Goal: Use online tool/utility: Utilize a website feature to perform a specific function

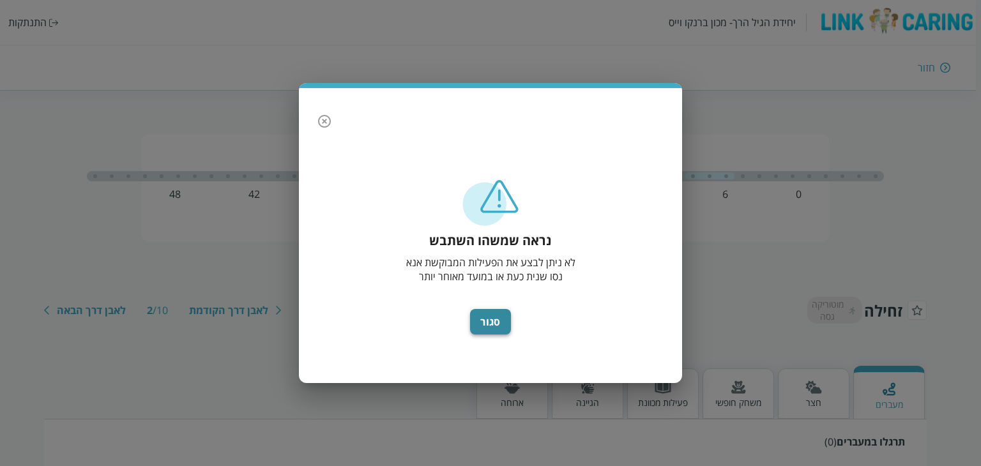
click at [491, 328] on button "סגור" at bounding box center [490, 322] width 41 height 26
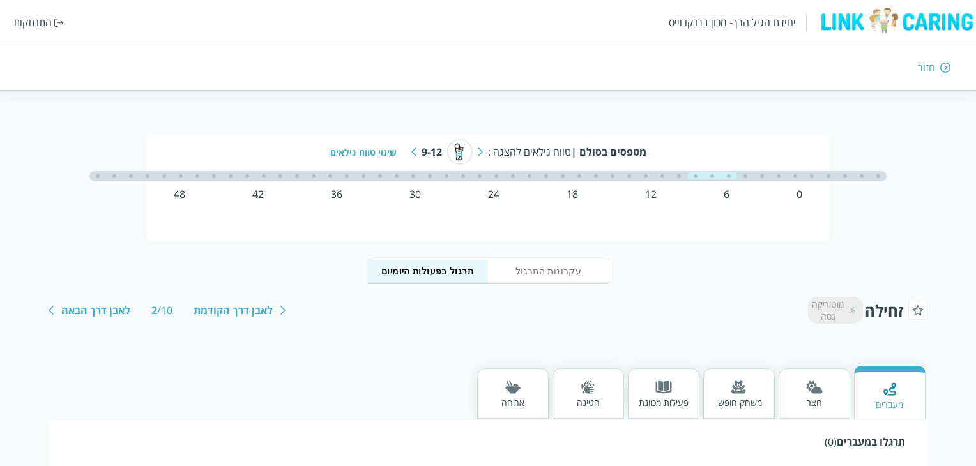
scroll to position [38, 0]
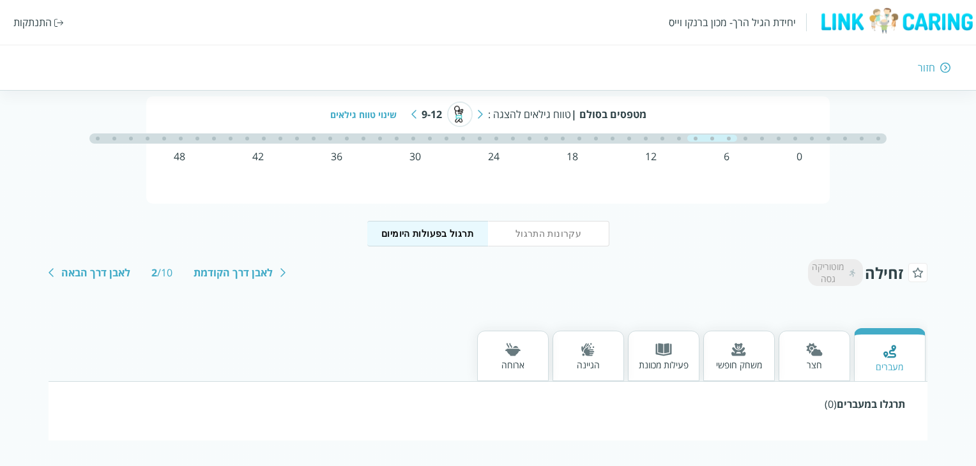
click at [834, 354] on div "חצר" at bounding box center [815, 356] width 72 height 50
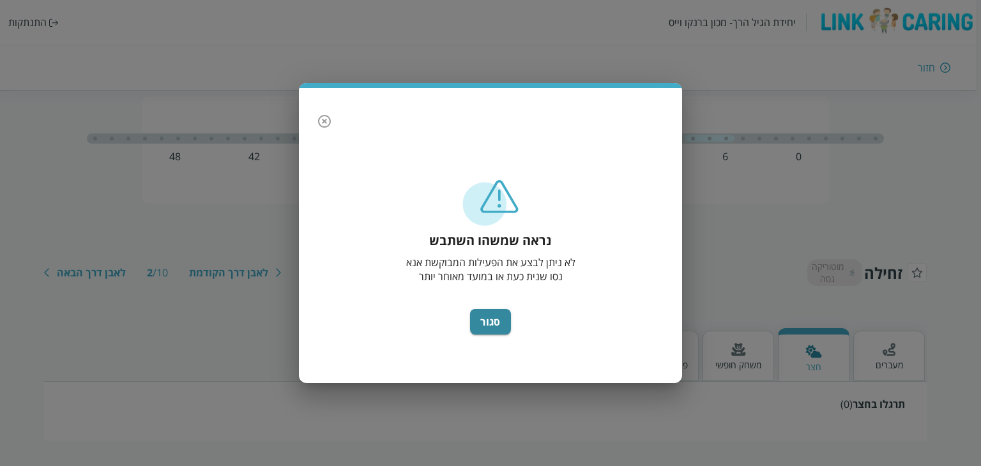
click at [321, 126] on icon "button" at bounding box center [324, 121] width 13 height 13
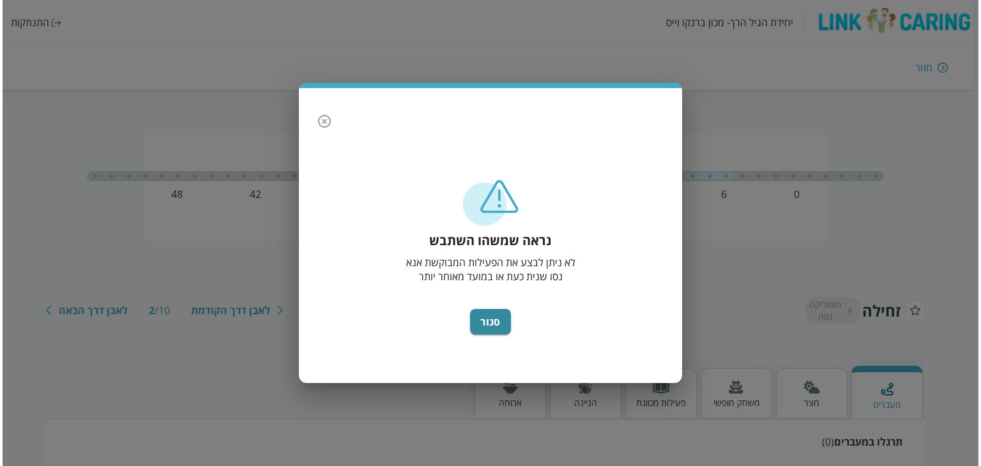
scroll to position [0, -5]
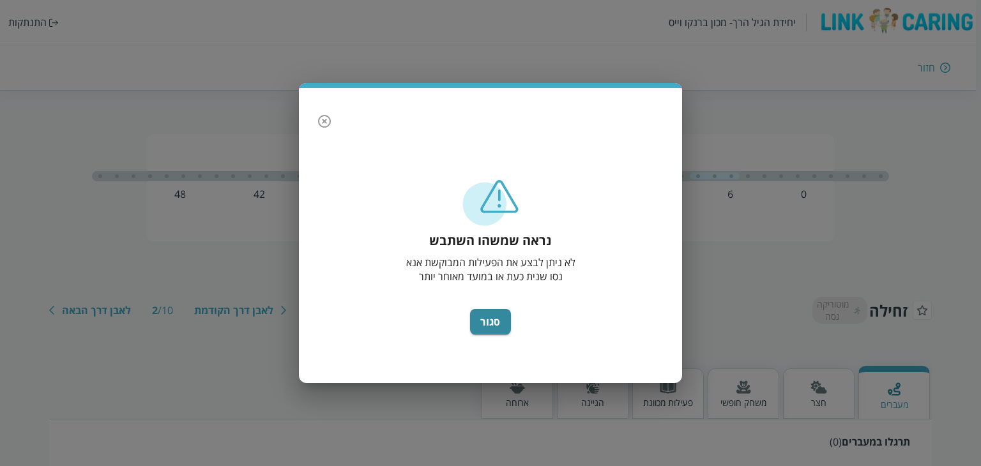
click at [462, 321] on div "נראה שמשהו השתבש לא ניתן לבצע את הפעילות המבוקשת אנא נסו שנית כעת או במועד מאוח…" at bounding box center [491, 274] width 358 height 193
click at [487, 325] on button "סגור" at bounding box center [490, 322] width 41 height 26
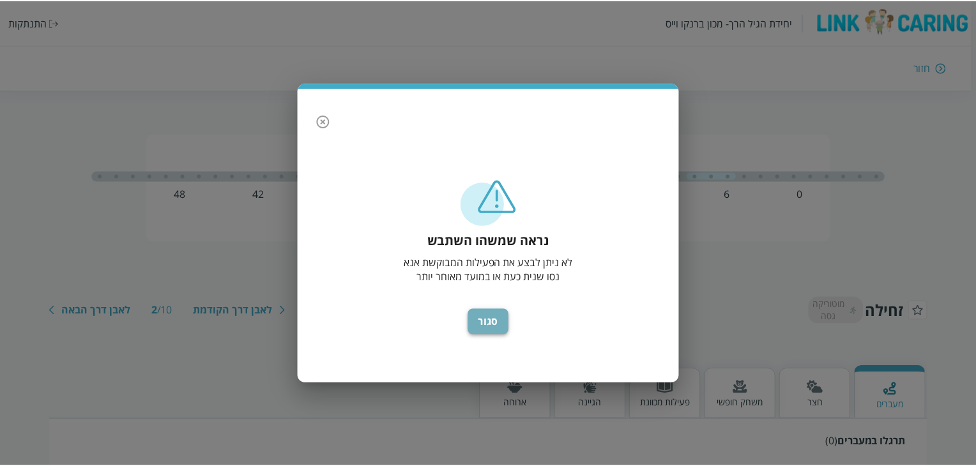
scroll to position [0, 0]
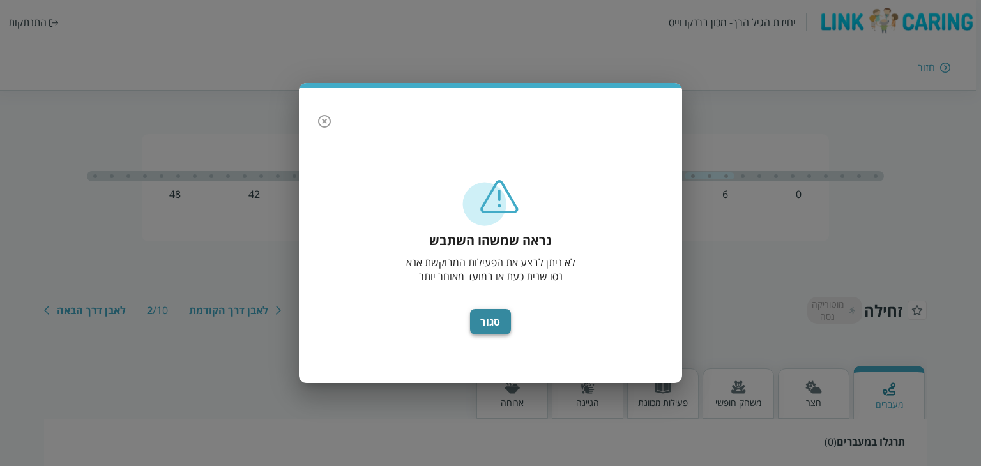
click at [501, 331] on button "סגור" at bounding box center [490, 322] width 41 height 26
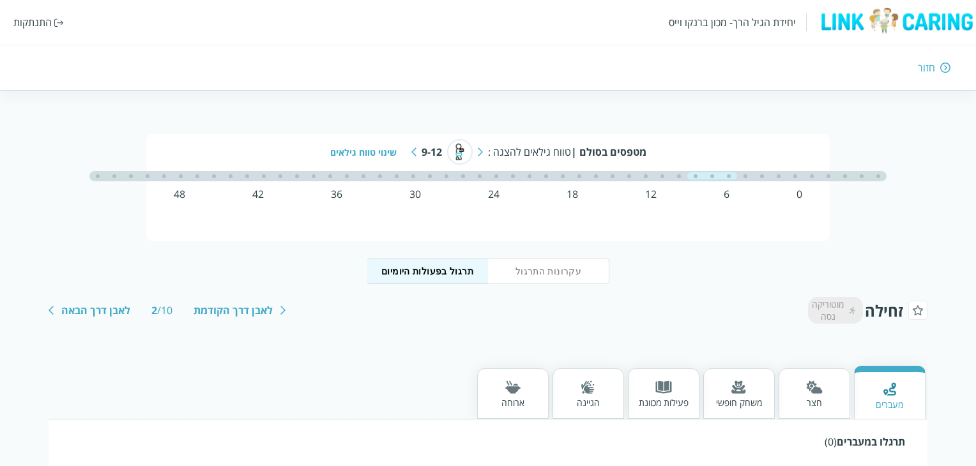
click at [536, 393] on div "ארוחה" at bounding box center [513, 394] width 72 height 50
